Goal: Transaction & Acquisition: Purchase product/service

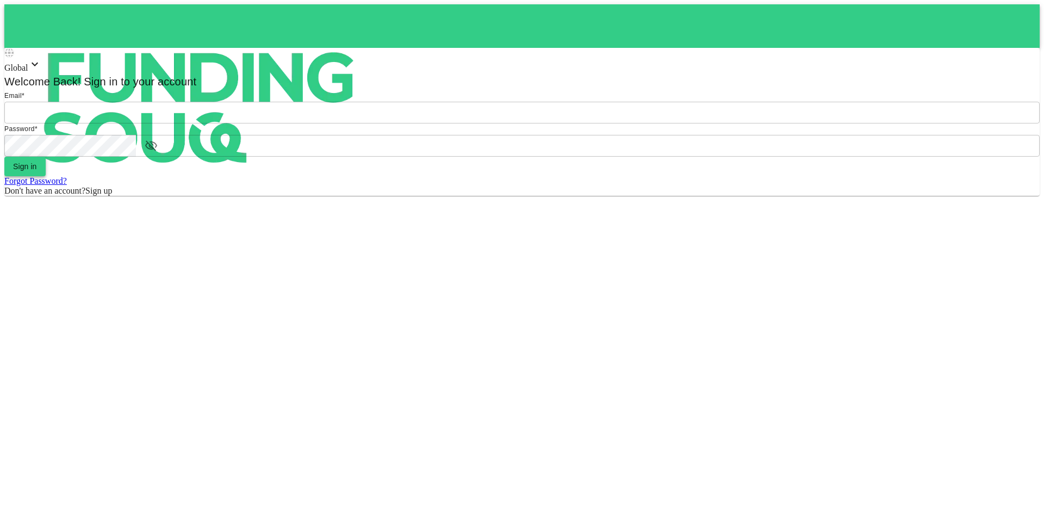
type input "[EMAIL_ADDRESS][DOMAIN_NAME]"
click at [46, 176] on button "Sign in" at bounding box center [24, 167] width 41 height 20
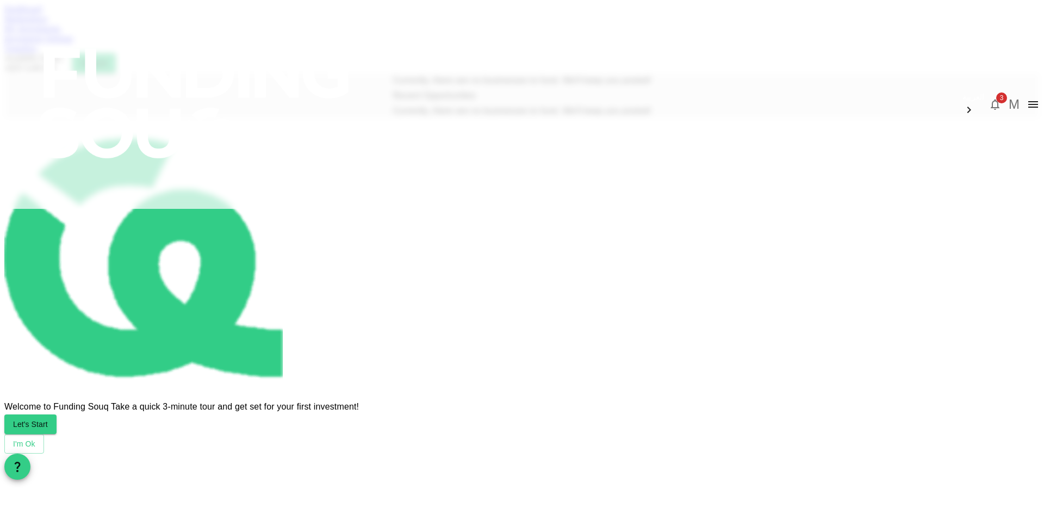
click at [42, 14] on link "Dashboard" at bounding box center [23, 8] width 38 height 9
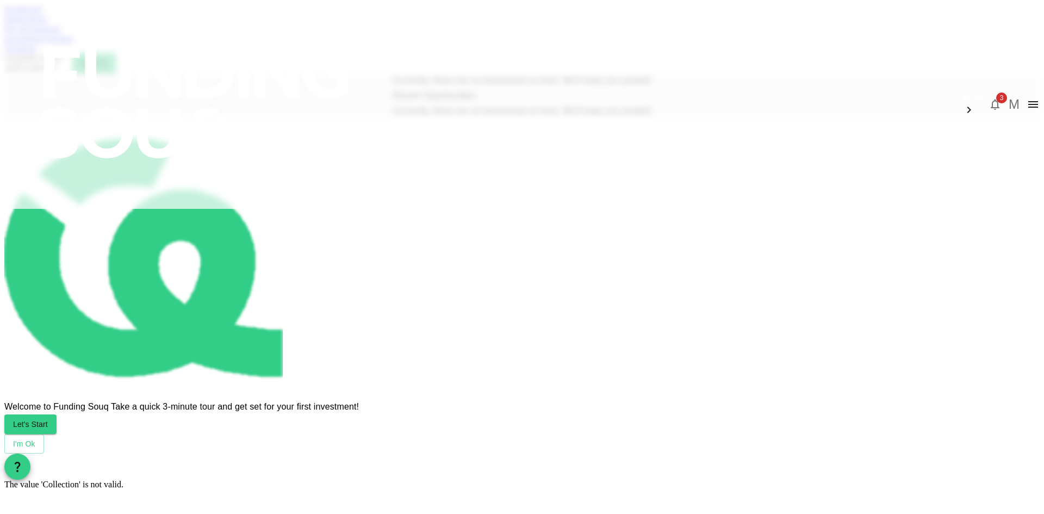
click at [42, 14] on link "Dashboard" at bounding box center [23, 8] width 38 height 9
